Goal: Check status: Check status

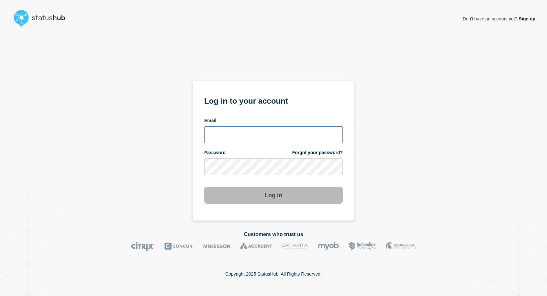
type input "mnewto5@clemson.edu"
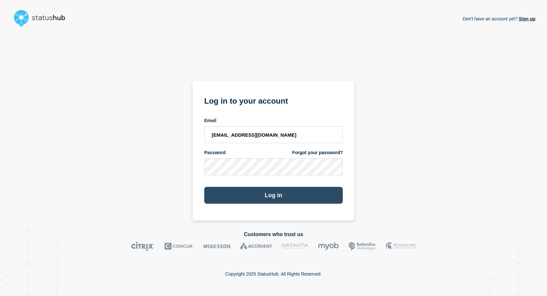
click at [273, 195] on button "Log in" at bounding box center [273, 195] width 138 height 17
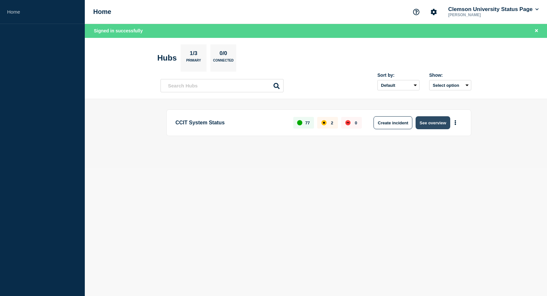
click at [419, 123] on button "See overview" at bounding box center [432, 122] width 34 height 13
